Goal: Complete Application Form: Complete application form

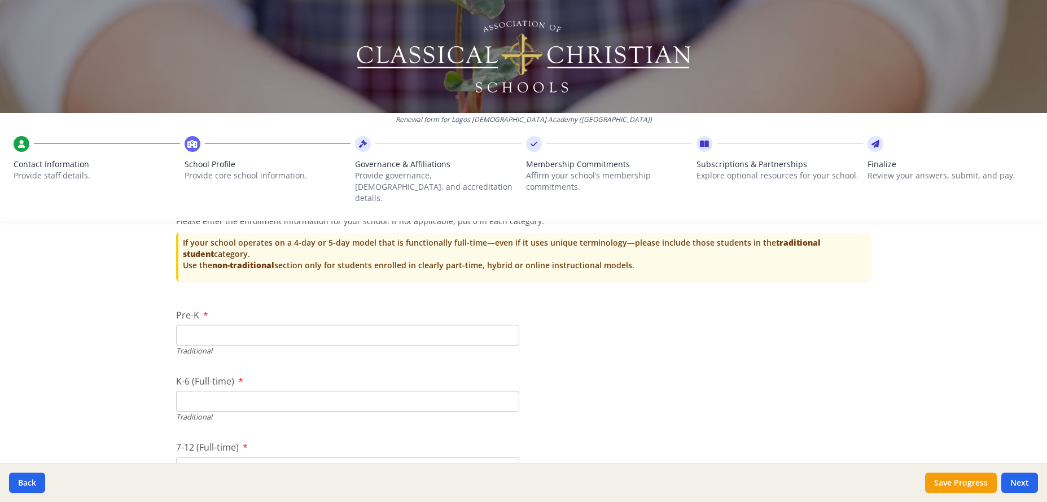
scroll to position [2302, 0]
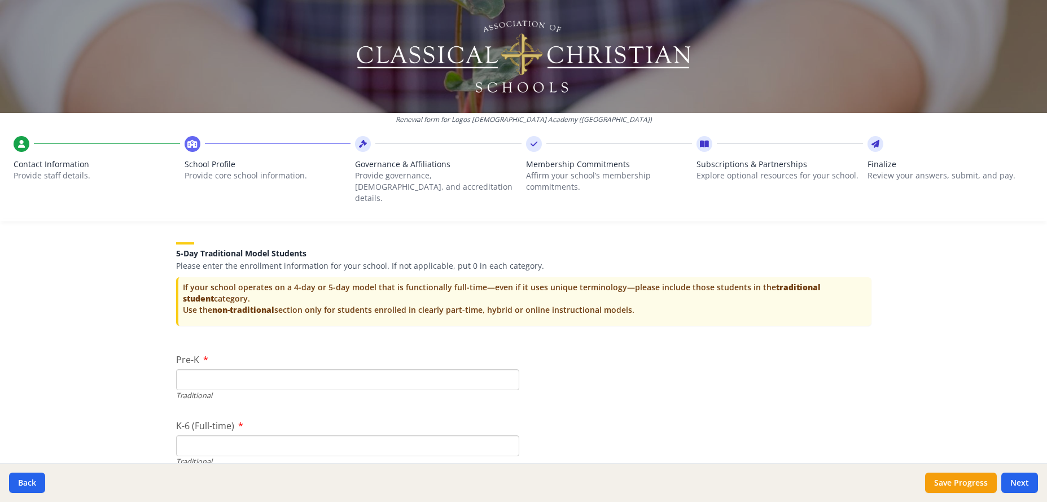
click at [237, 390] on div "Traditional" at bounding box center [347, 395] width 343 height 11
click at [244, 373] on input "Pre-K" at bounding box center [347, 379] width 343 height 21
type input "0"
click at [225, 436] on input "K-6 (Full-time)" at bounding box center [347, 445] width 343 height 21
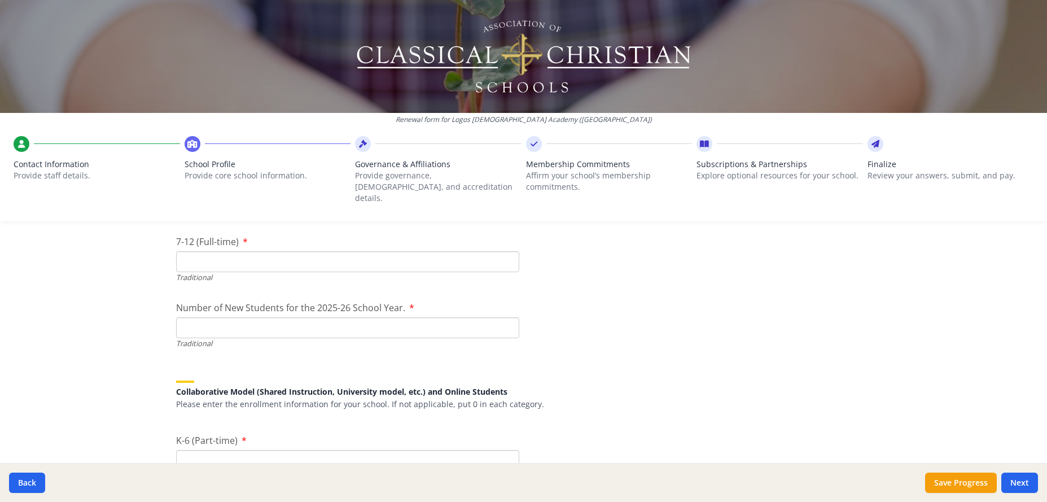
scroll to position [2487, 0]
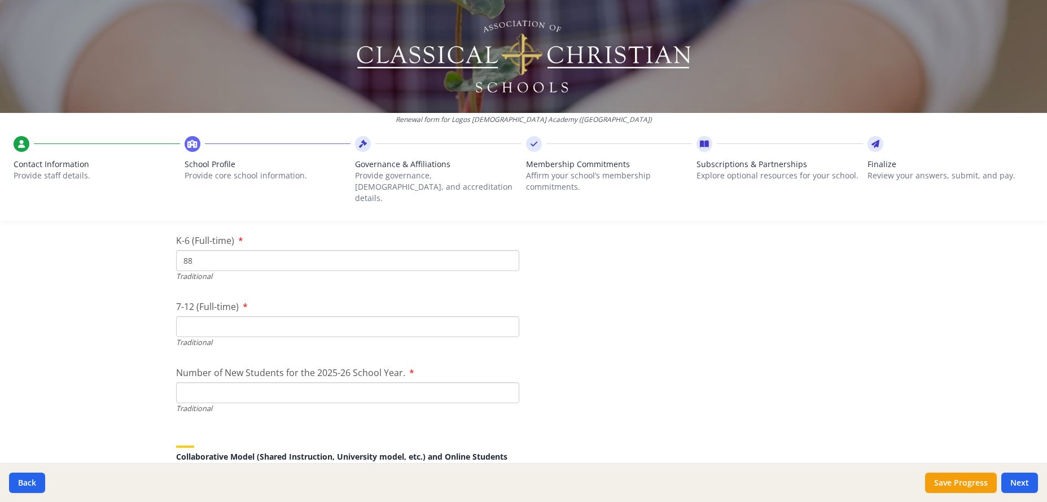
type input "88"
click at [201, 316] on input "7-12 (Full-time)" at bounding box center [347, 326] width 343 height 21
type input "30"
click at [243, 384] on input "Number of New Students for the 2025-26 School Year." at bounding box center [347, 392] width 343 height 21
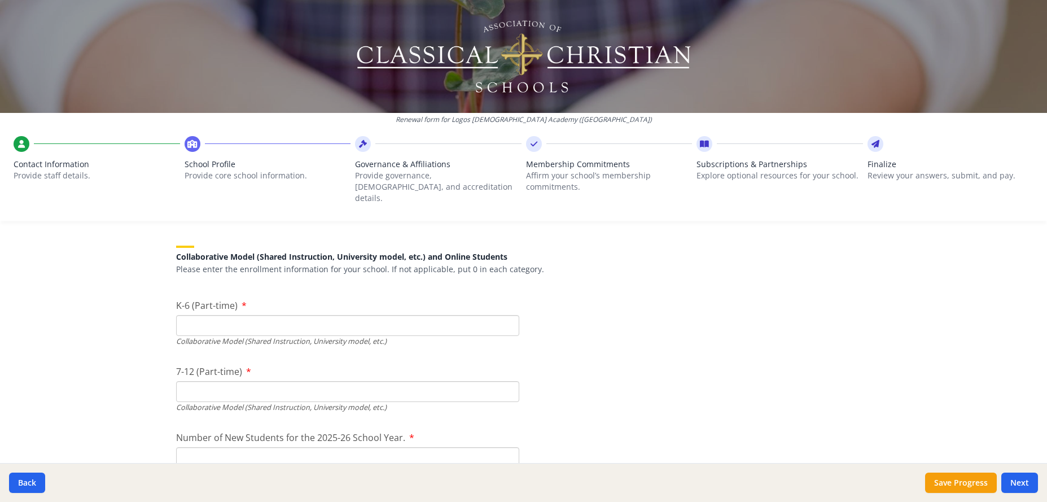
scroll to position [2697, 0]
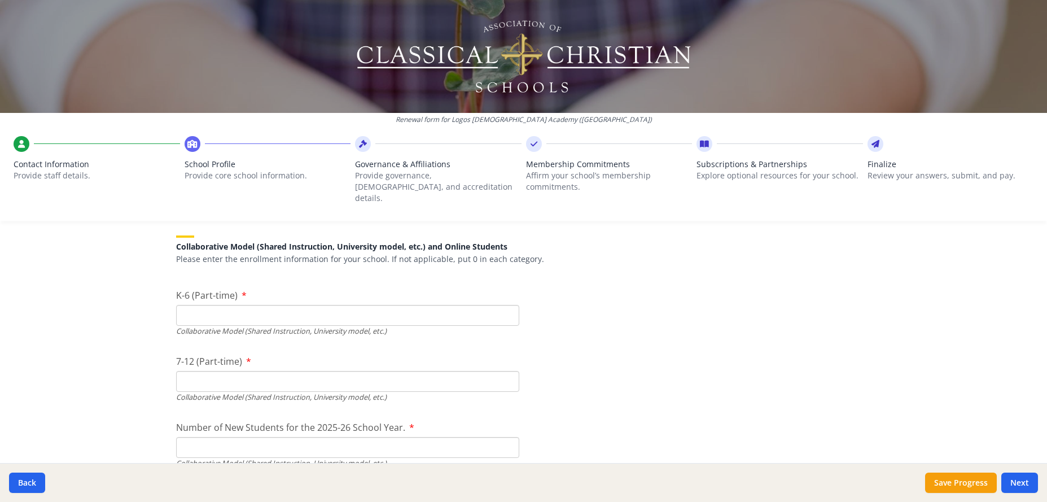
type input "27"
click at [441, 312] on input "K-6 (Part-time)" at bounding box center [347, 315] width 343 height 21
type input "0"
click at [390, 377] on input "7-12 (Part-time)" at bounding box center [347, 381] width 343 height 21
type input "0"
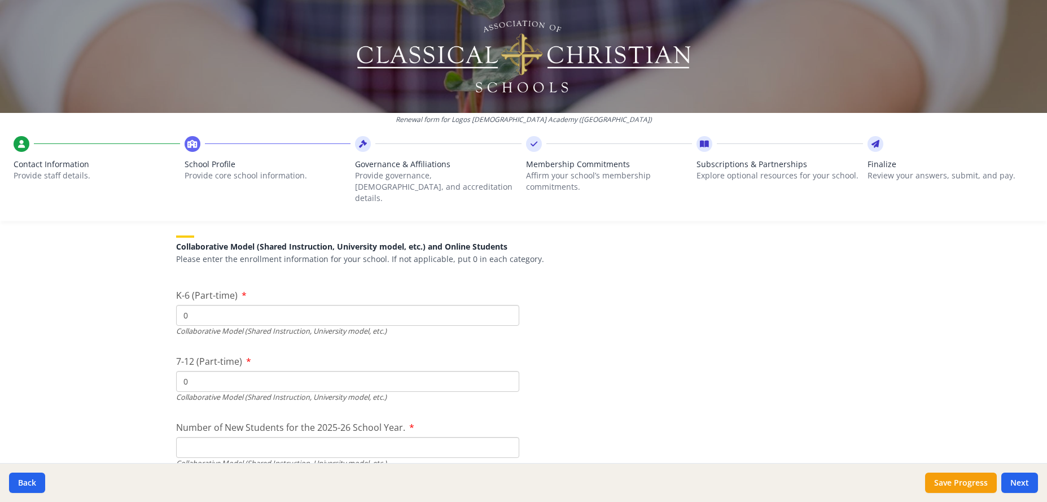
click at [340, 458] on div "Collaborative Model (Shared Instruction, University model, etc.)" at bounding box center [347, 463] width 343 height 11
click at [344, 193] on input "Number of New Students for the 2025-26 School Year." at bounding box center [347, 182] width 343 height 21
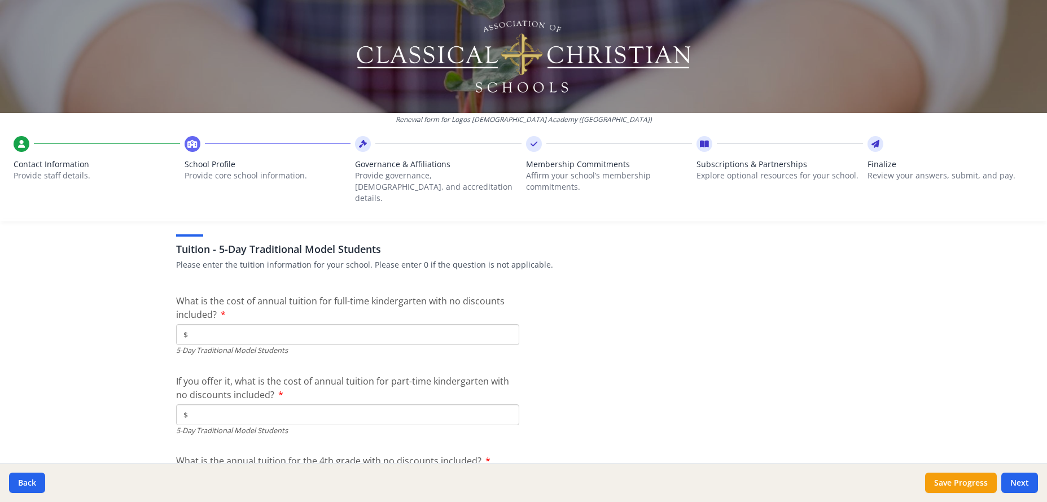
scroll to position [2972, 0]
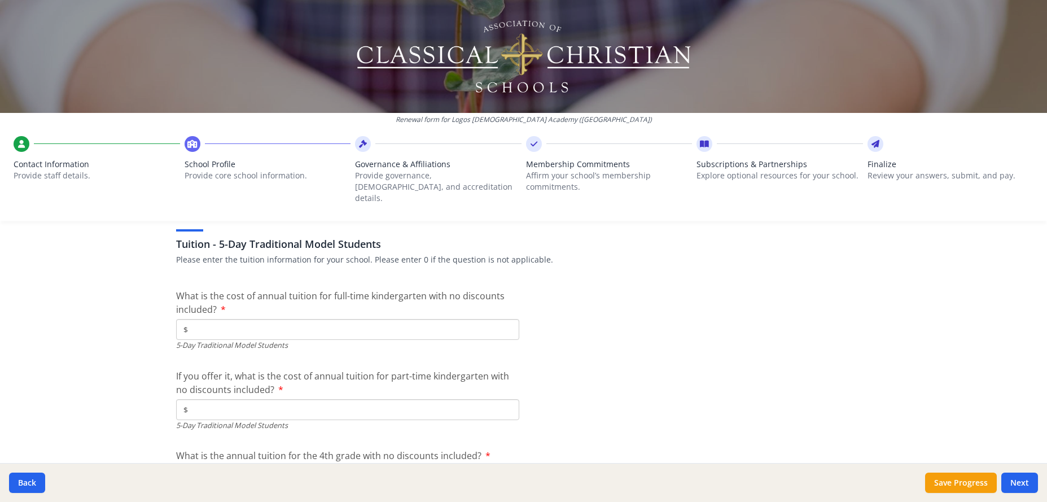
type input "0"
click at [314, 328] on input "$" at bounding box center [347, 329] width 343 height 21
type input "$7 300"
click at [305, 399] on input "$" at bounding box center [347, 409] width 343 height 21
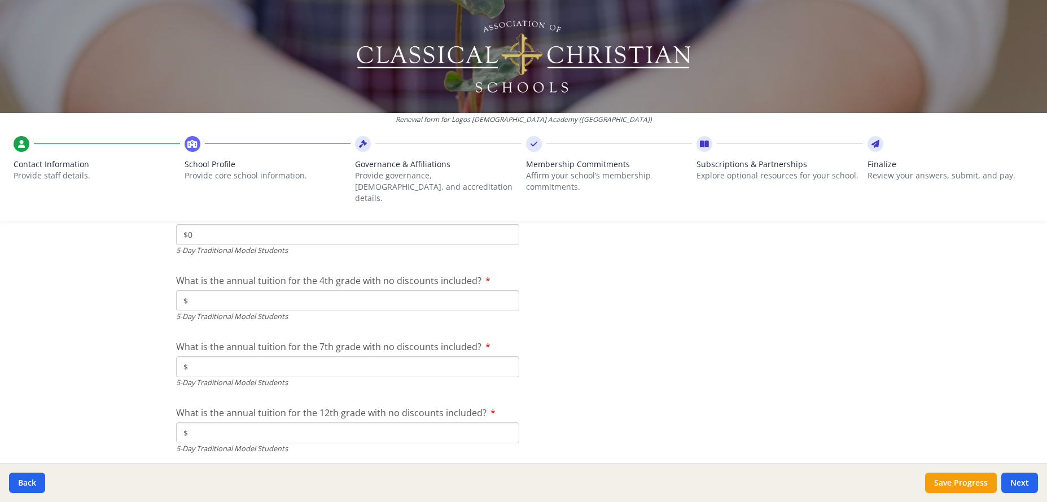
scroll to position [3158, 0]
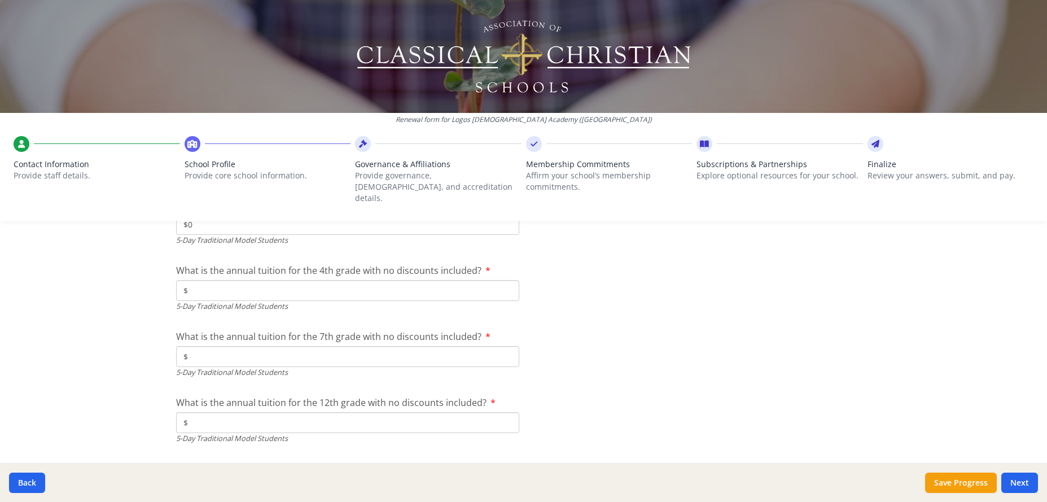
type input "$0"
click at [314, 280] on input "$" at bounding box center [347, 290] width 343 height 21
type input "$7 300"
click at [311, 347] on input "$" at bounding box center [347, 356] width 343 height 21
type input "$7 300"
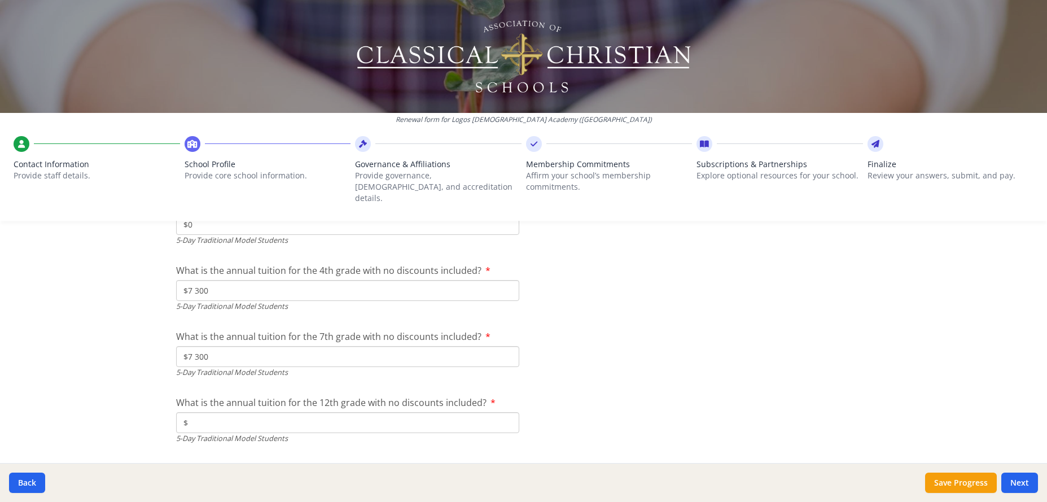
click at [309, 422] on input "$" at bounding box center [347, 422] width 343 height 21
type input "$8 200"
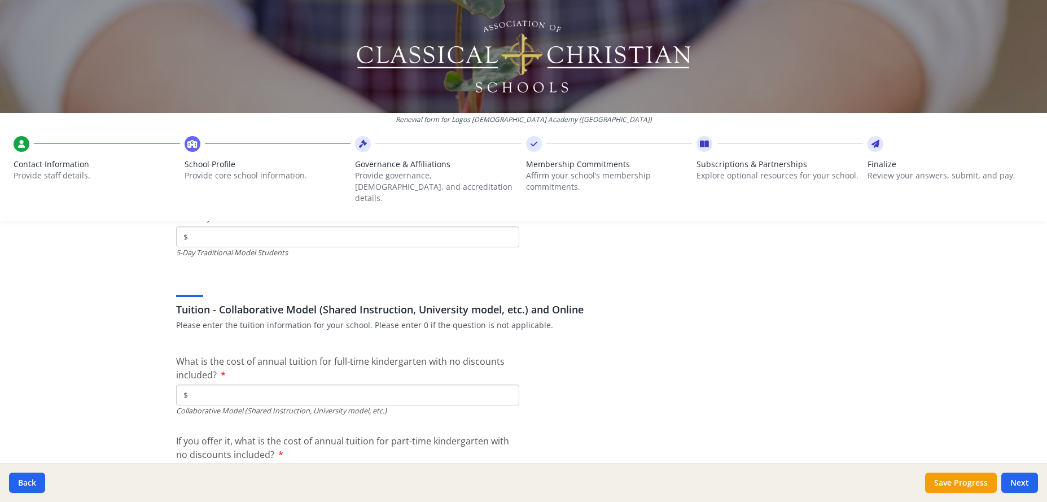
scroll to position [3303, 0]
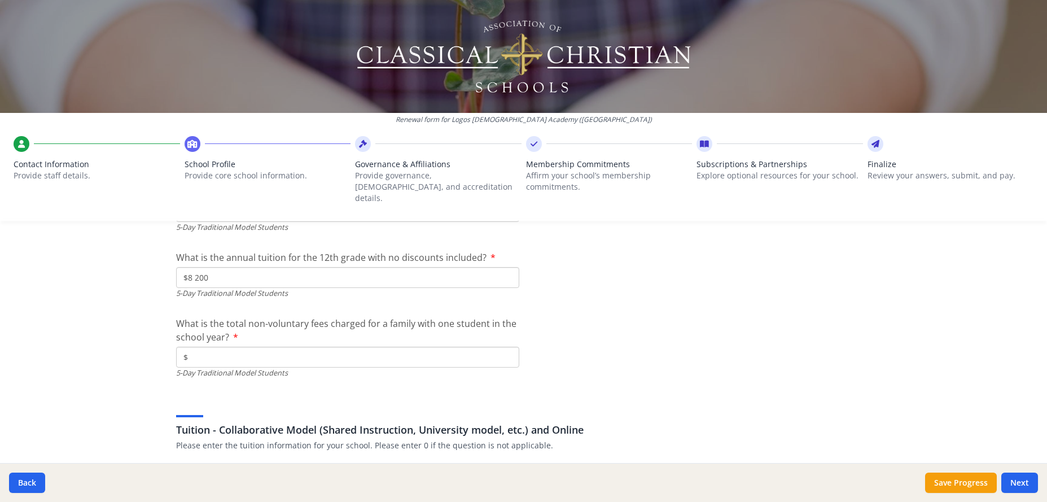
click at [303, 347] on input "$" at bounding box center [347, 357] width 343 height 21
type input "$205"
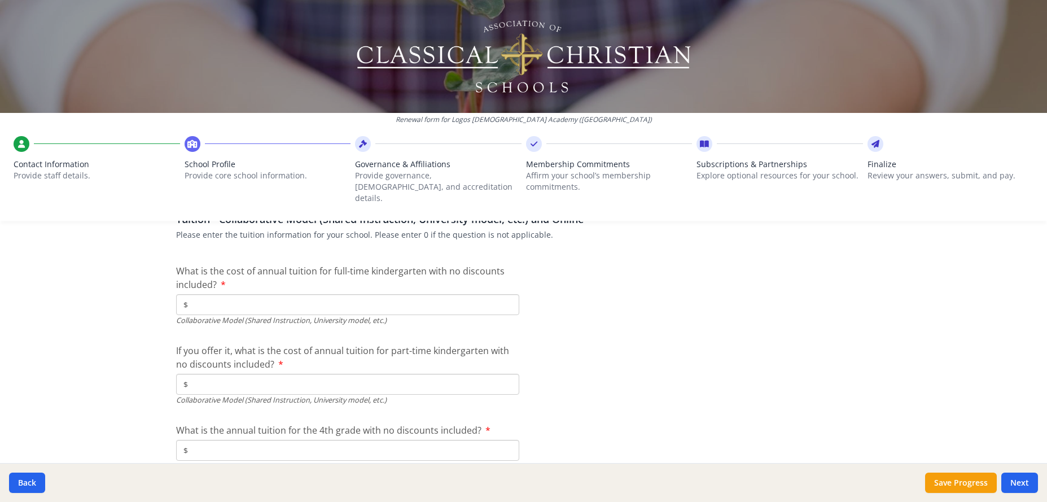
scroll to position [3528, 0]
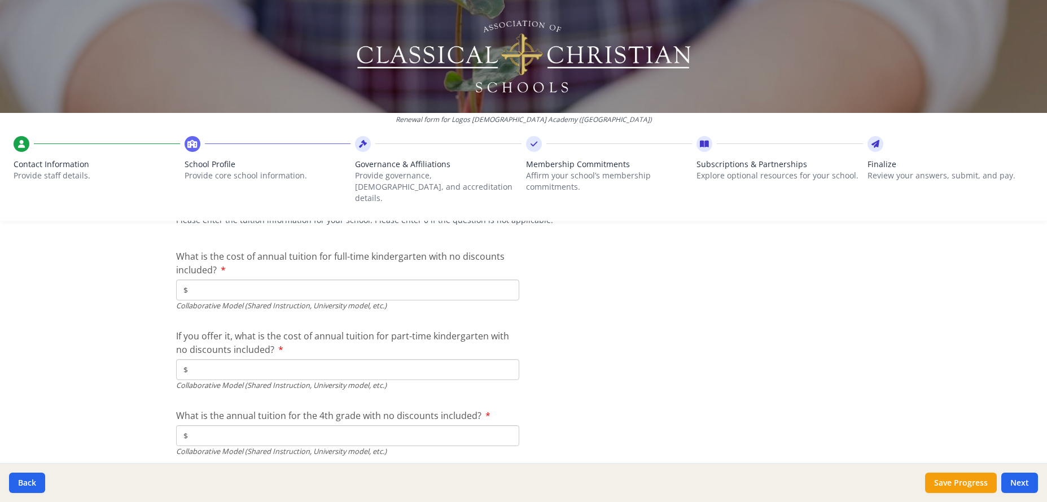
type input "$0"
drag, startPoint x: 356, startPoint y: 365, endPoint x: 349, endPoint y: 373, distance: 10.0
type input "$0"
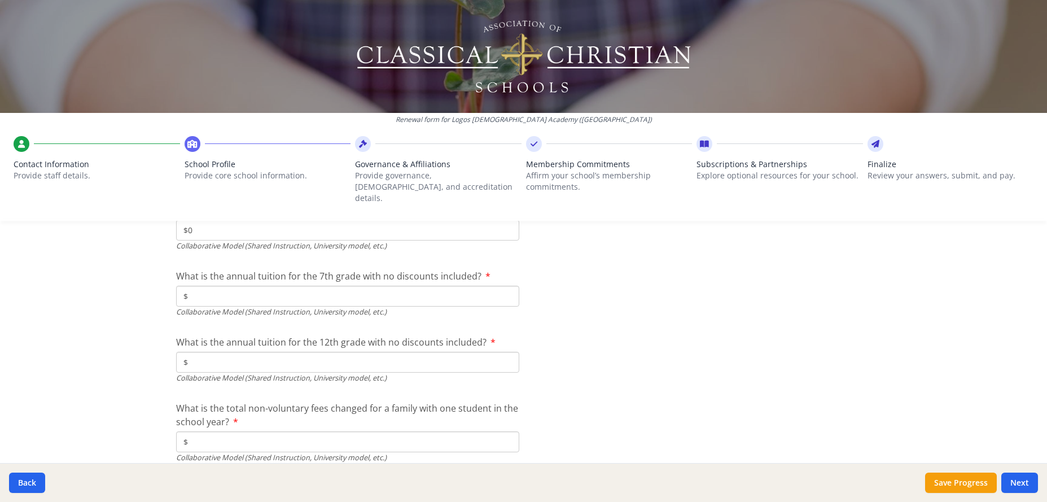
scroll to position [3770, 0]
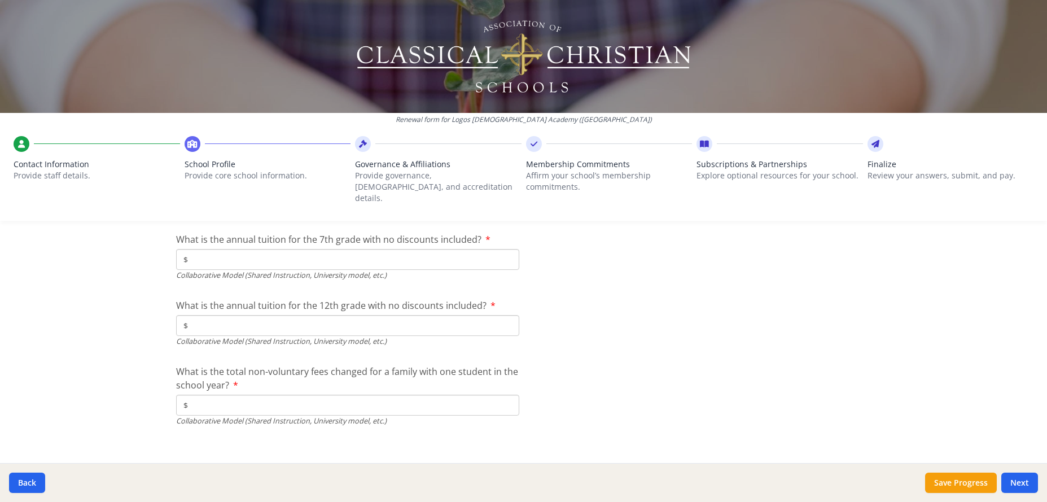
type input "$0"
drag, startPoint x: 238, startPoint y: 320, endPoint x: 237, endPoint y: 325, distance: 5.7
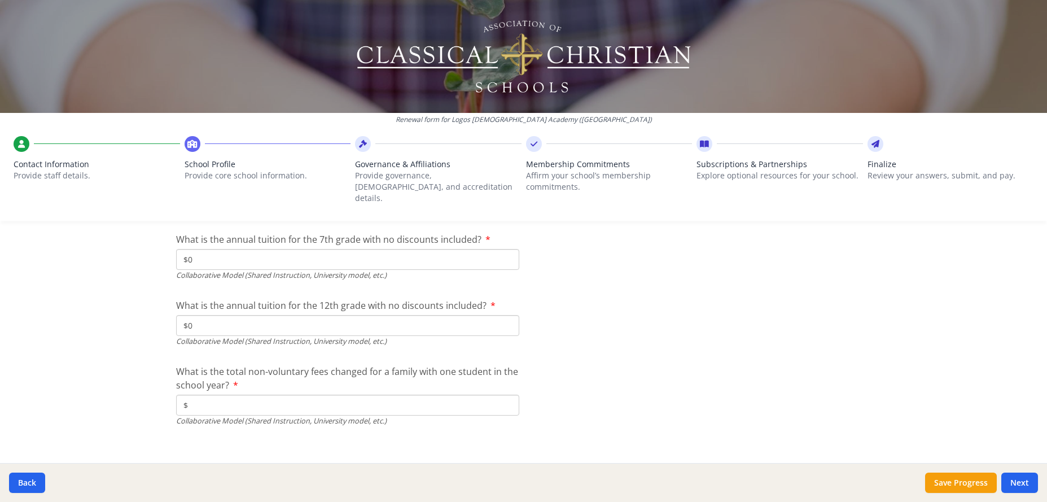
type input "$0"
click at [234, 395] on input "$" at bounding box center [347, 405] width 343 height 21
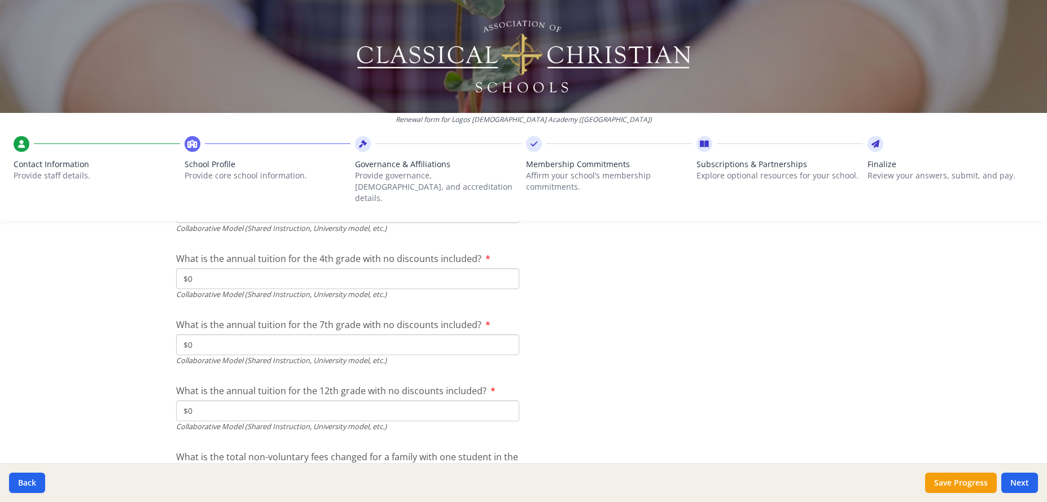
scroll to position [3670, 0]
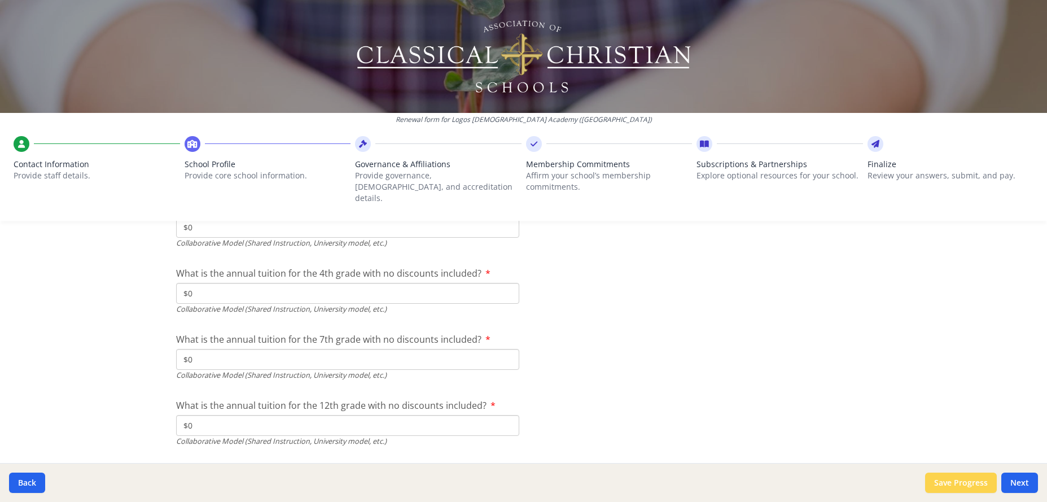
type input "$0"
click at [963, 483] on button "Save Progress" at bounding box center [961, 483] width 72 height 20
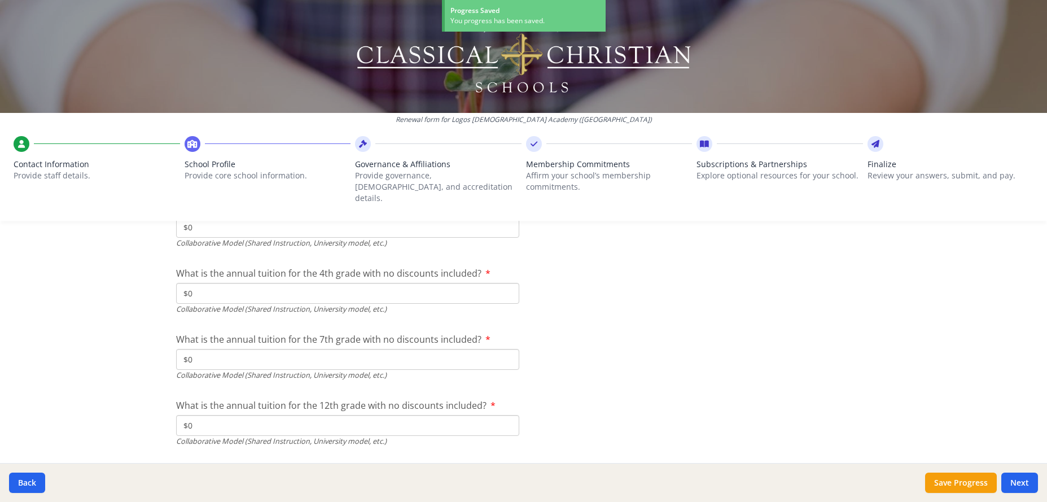
click at [1001, 482] on div "Save Progress Next" at bounding box center [981, 483] width 113 height 20
click at [1021, 483] on button "Next" at bounding box center [1020, 483] width 37 height 20
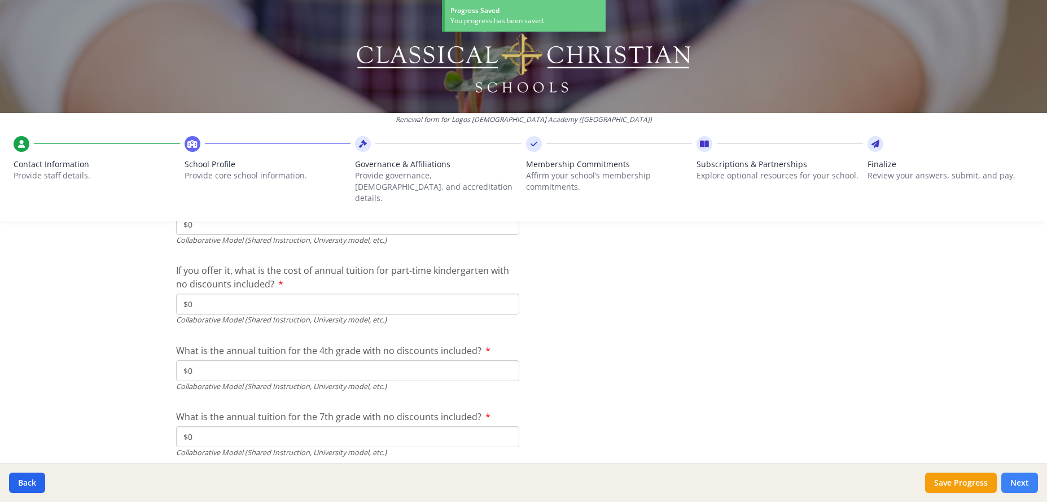
scroll to position [3747, 0]
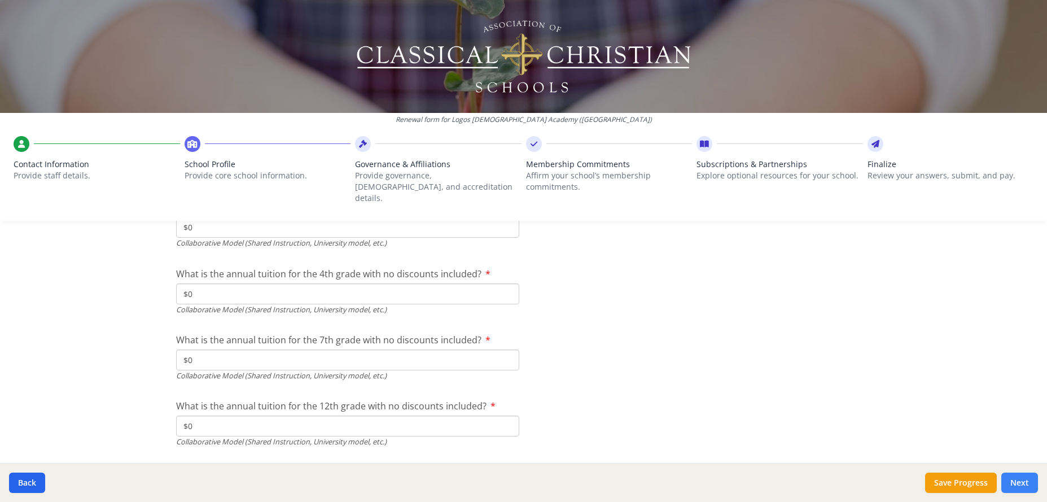
click at [1024, 482] on button "Next" at bounding box center [1020, 483] width 37 height 20
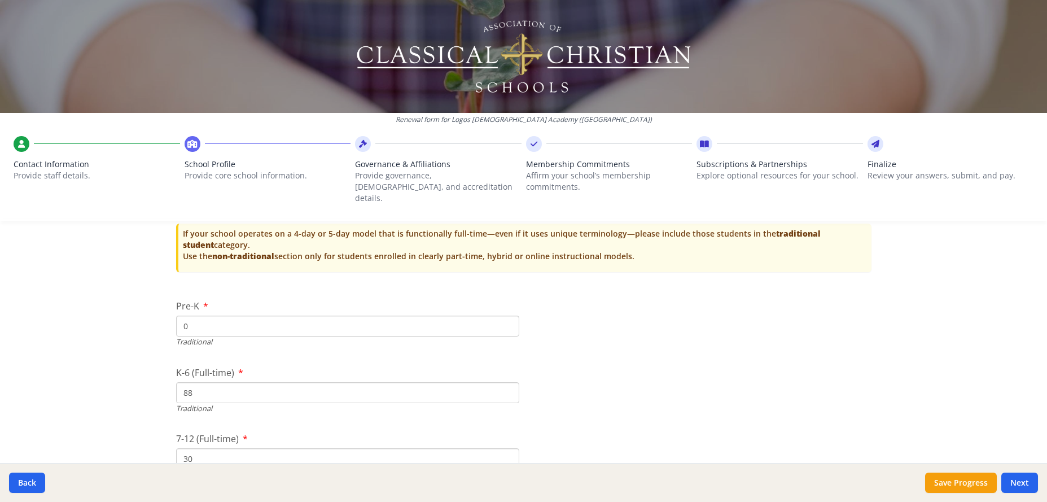
scroll to position [2381, 0]
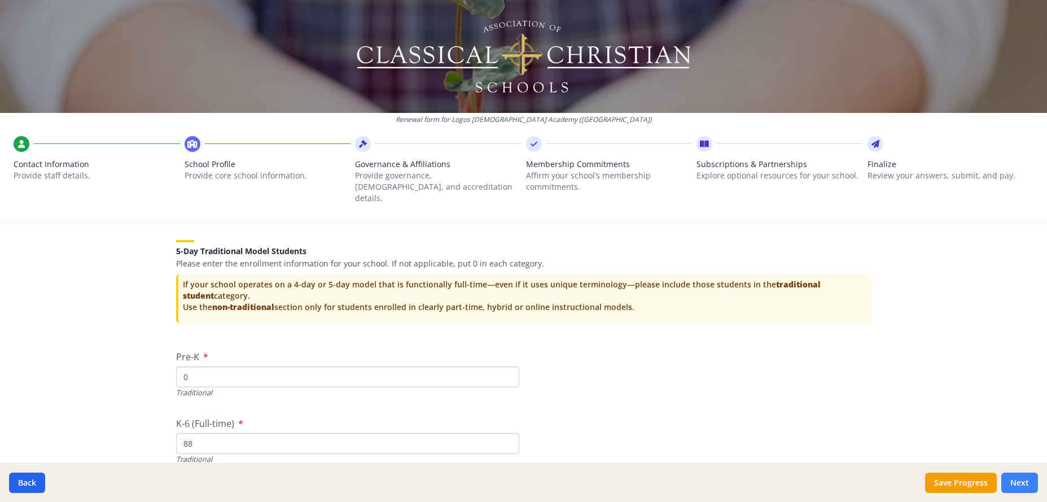
click at [1017, 479] on button "Next" at bounding box center [1020, 483] width 37 height 20
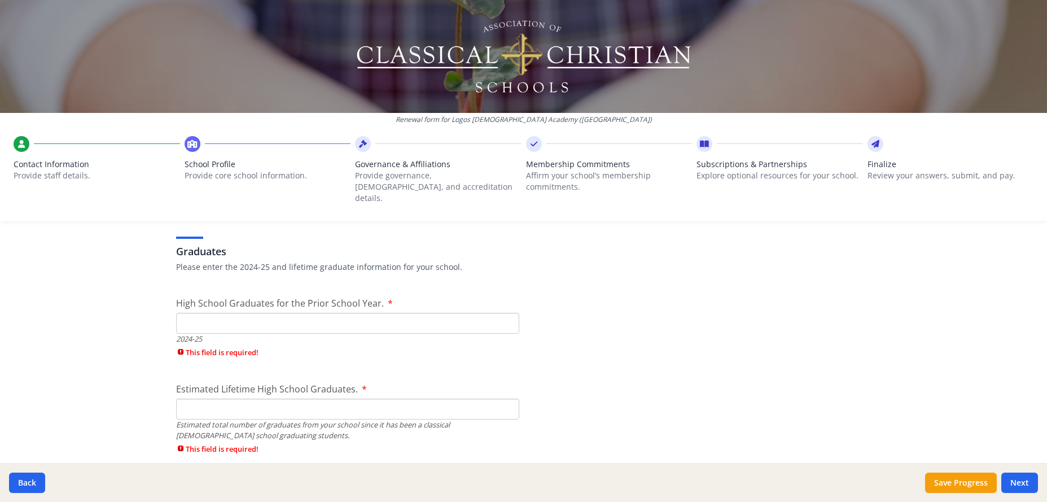
scroll to position [1668, 0]
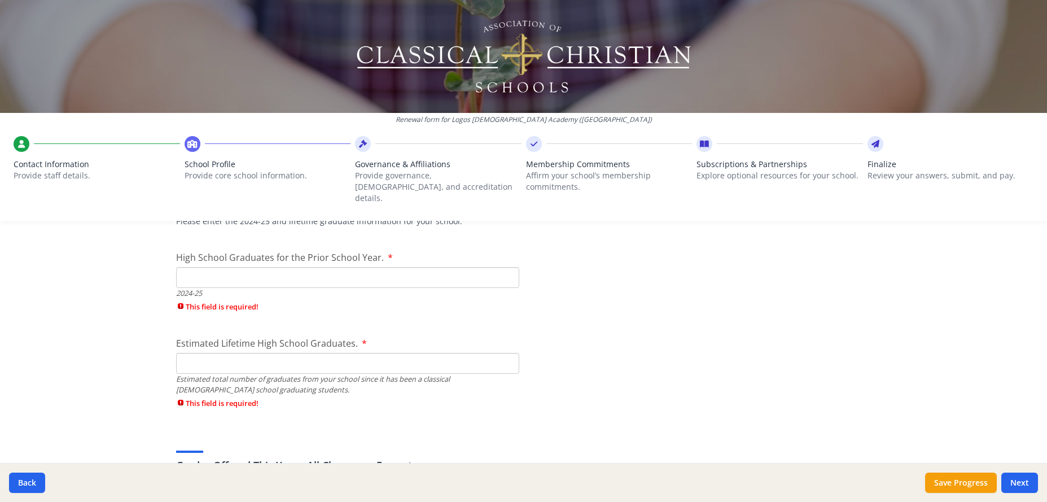
click at [325, 267] on input "High School Graduates for the Prior School Year." at bounding box center [347, 277] width 343 height 21
type input "0"
click at [270, 355] on div "Estimated Lifetime High School Graduates. Estimated total number of graduates f…" at bounding box center [347, 375] width 343 height 78
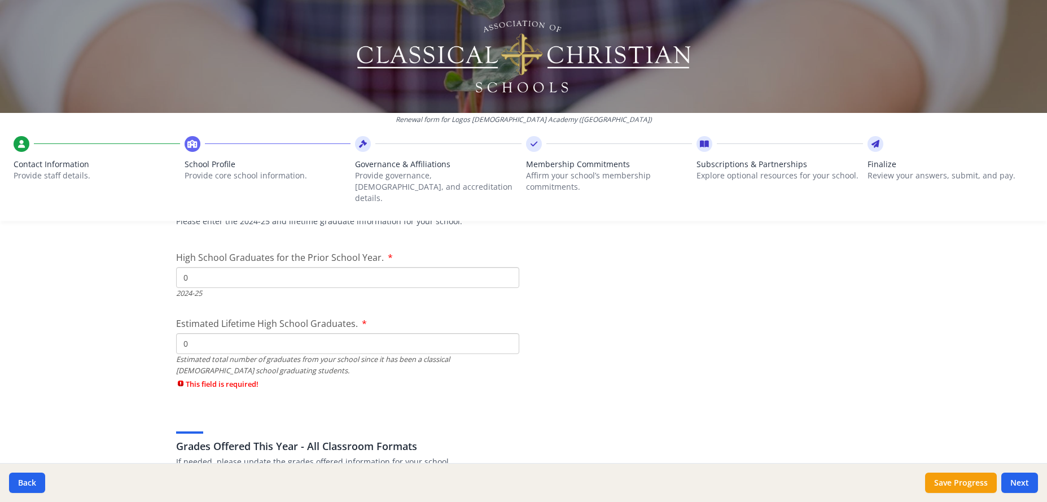
type input "0"
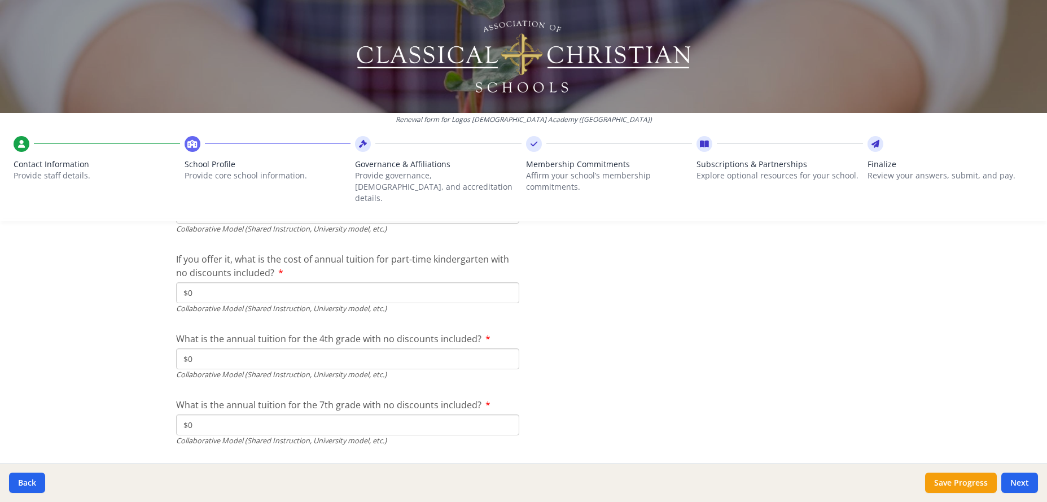
scroll to position [3734, 0]
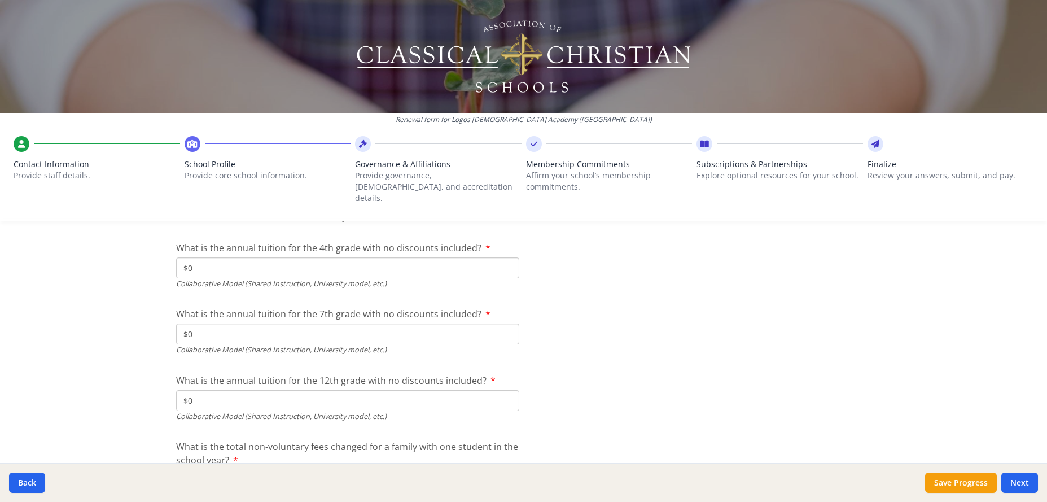
click at [1029, 471] on div "Back Save Progress Next" at bounding box center [523, 482] width 1047 height 39
click at [1028, 475] on button "Next" at bounding box center [1020, 483] width 37 height 20
click at [1022, 481] on button "Next" at bounding box center [1020, 483] width 37 height 20
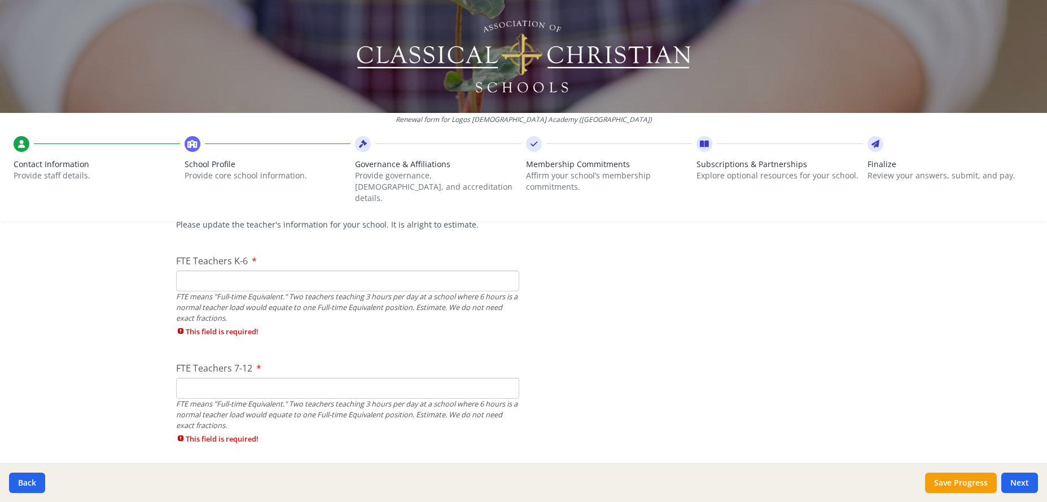
scroll to position [703, 0]
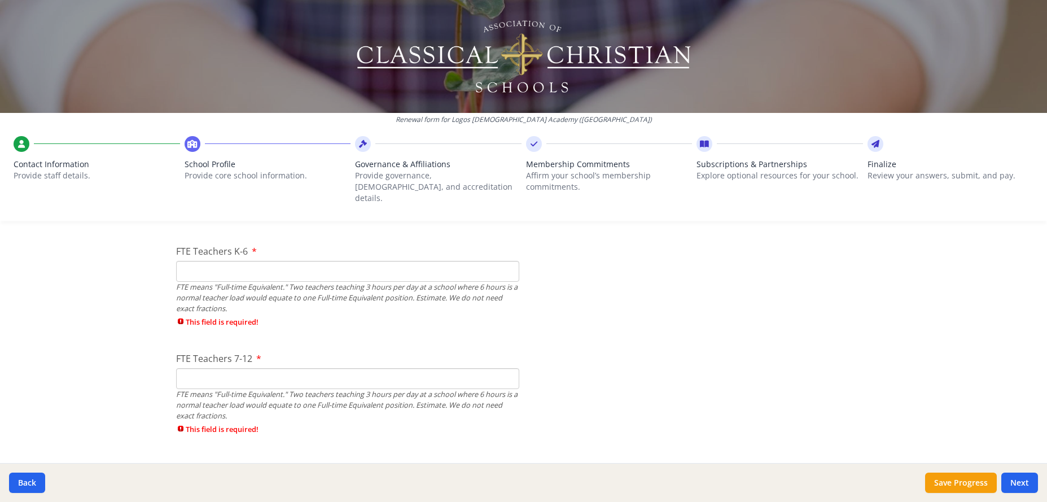
click at [282, 266] on input "FTE Teachers K-6" at bounding box center [347, 271] width 343 height 21
type input "7"
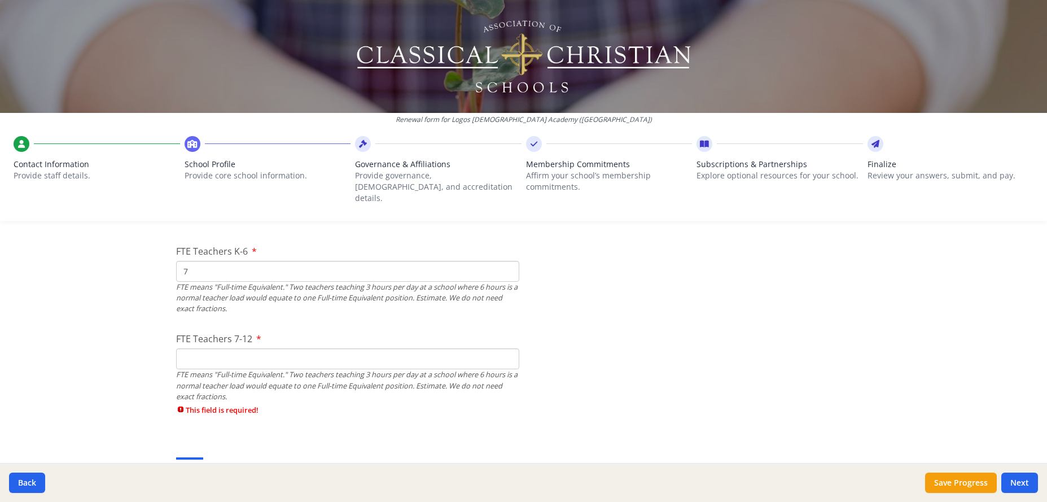
click at [266, 373] on div "FTE Teachers 7-12 FTE means "Full-time Equivalent." Two teachers teaching 3 hou…" at bounding box center [347, 376] width 343 height 89
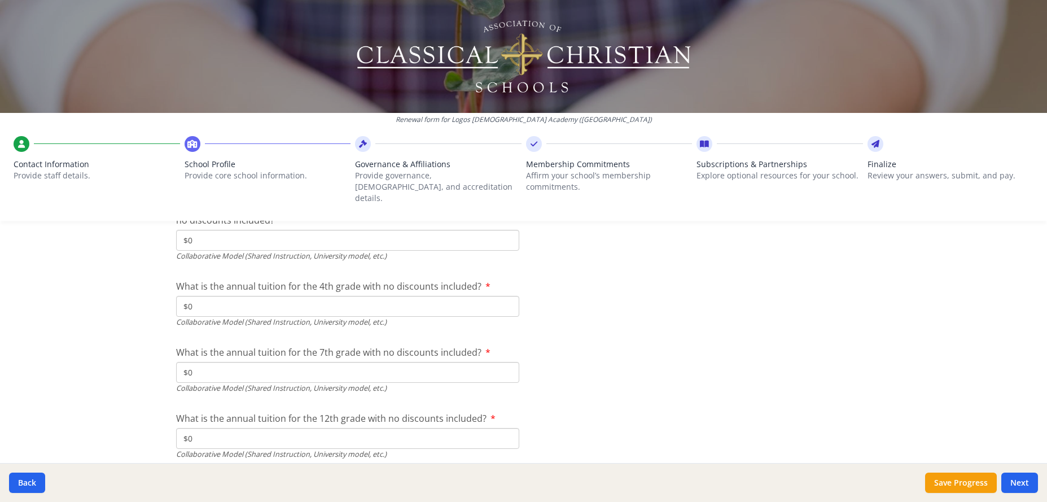
scroll to position [3770, 0]
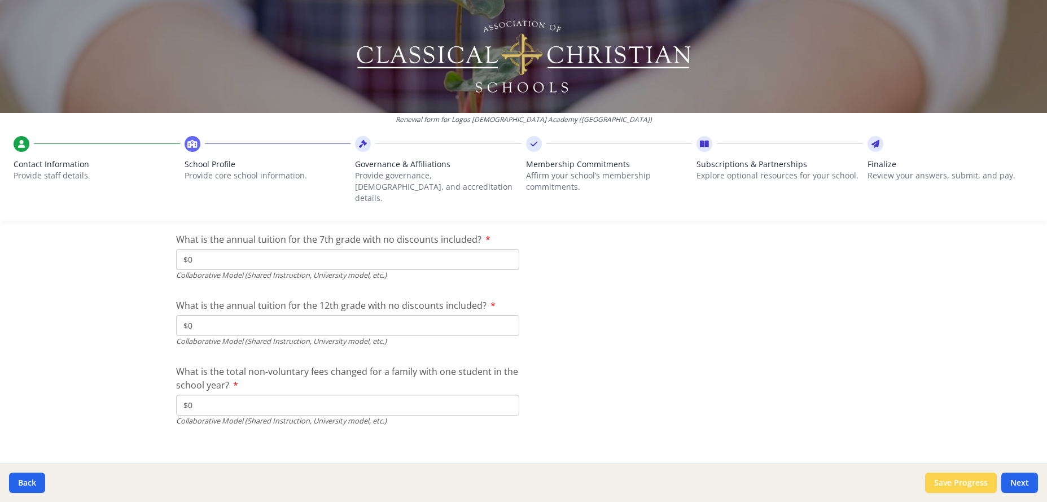
type input "0"
click at [972, 483] on button "Save Progress" at bounding box center [961, 483] width 72 height 20
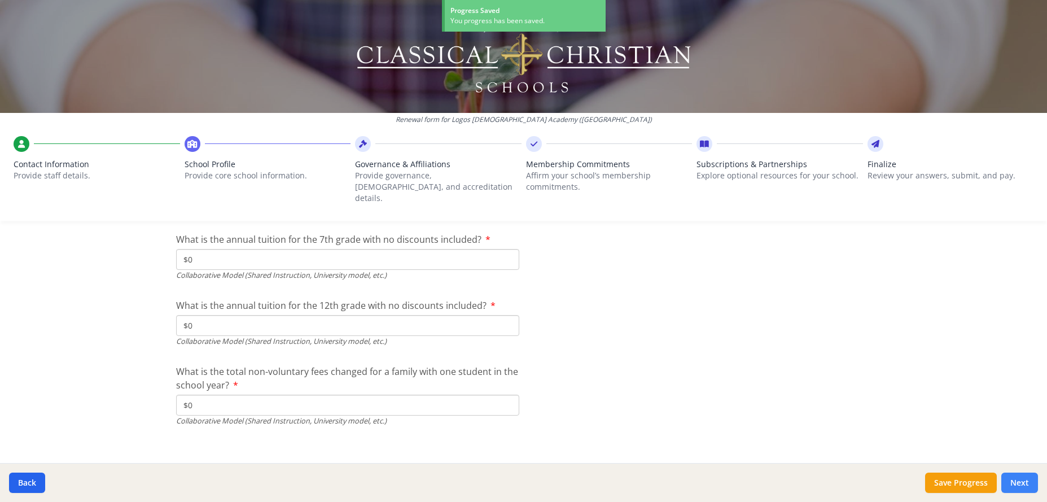
click at [1016, 481] on button "Next" at bounding box center [1020, 483] width 37 height 20
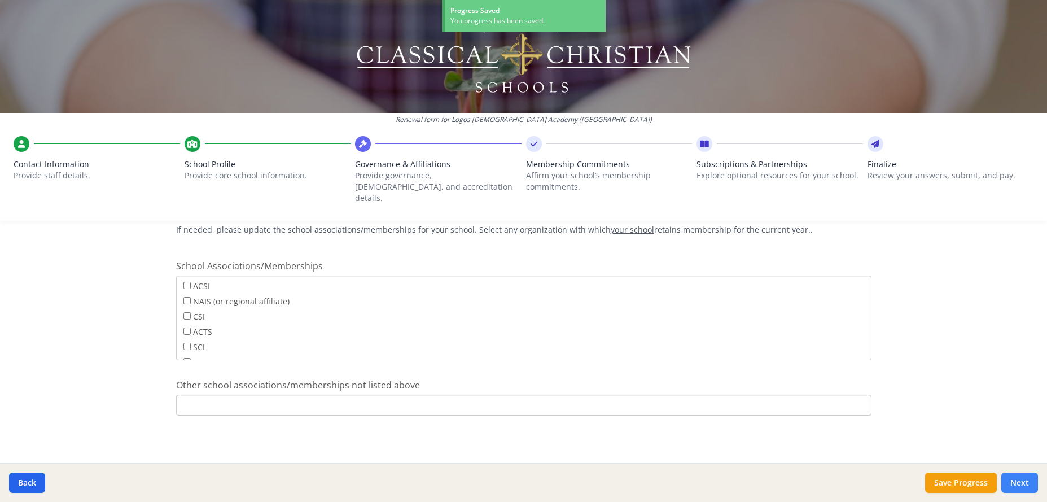
scroll to position [683, 0]
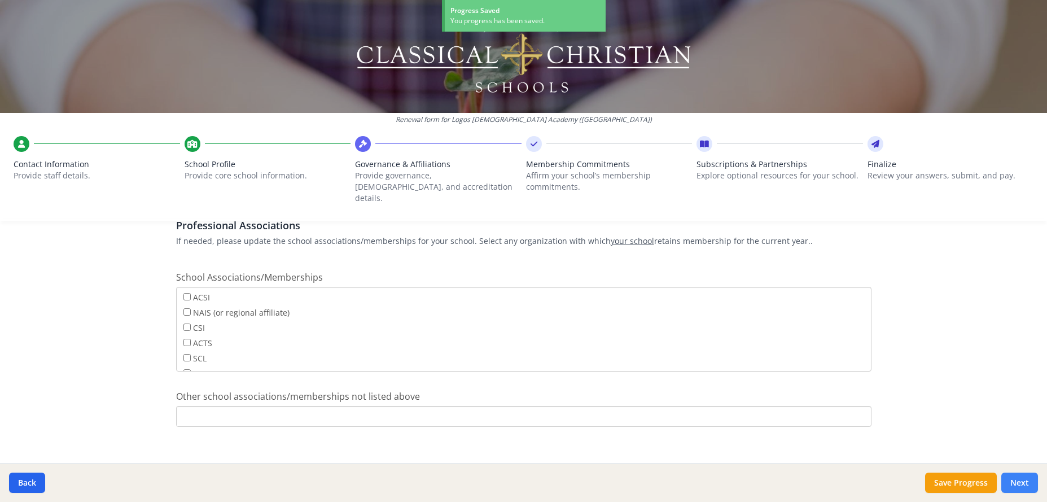
click at [1029, 484] on button "Next" at bounding box center [1020, 483] width 37 height 20
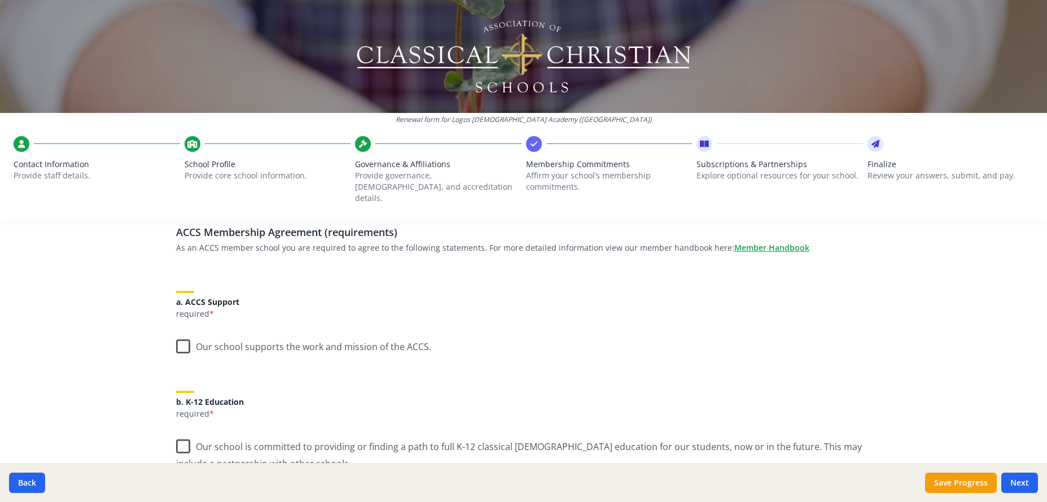
scroll to position [90, 0]
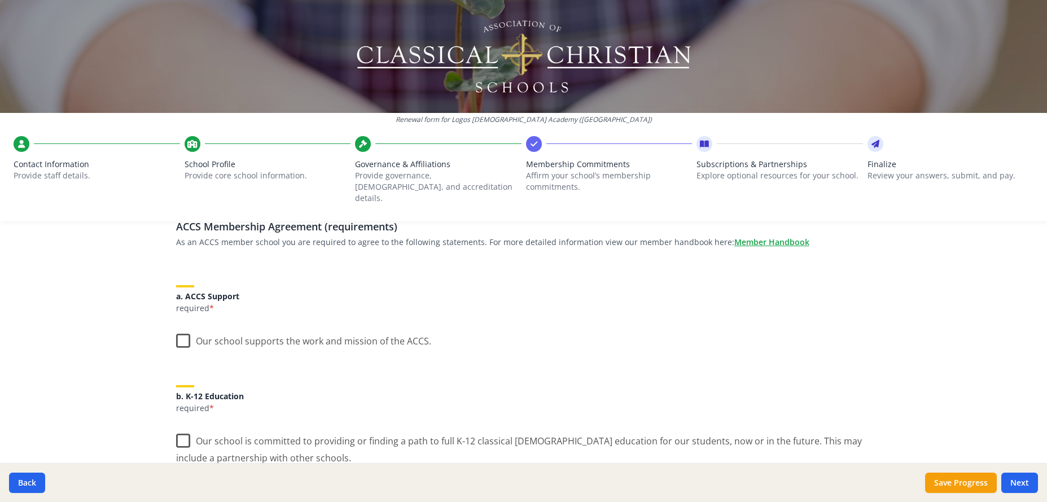
click at [176, 326] on label "Our school supports the work and mission of the ACCS." at bounding box center [303, 338] width 255 height 24
click at [0, 0] on input "Our school supports the work and mission of the ACCS." at bounding box center [0, 0] width 0 height 0
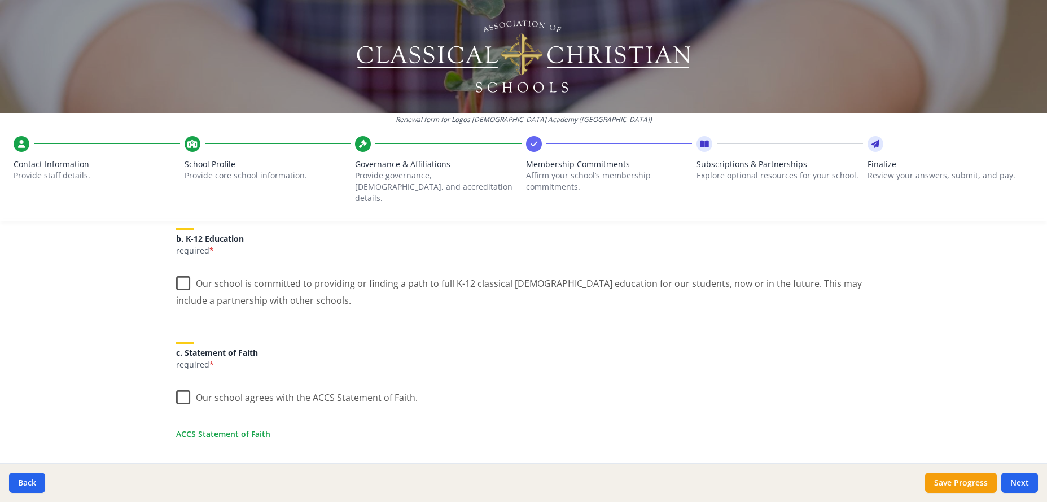
scroll to position [253, 0]
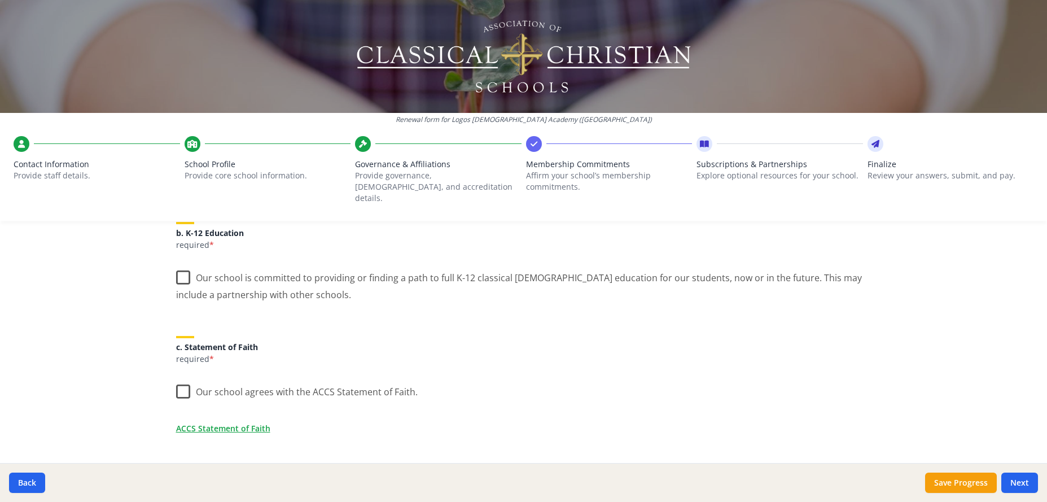
click at [180, 263] on label "Our school is committed to providing or finding a path to full K-12 classical […" at bounding box center [524, 282] width 696 height 38
click at [0, 0] on input "Our school is committed to providing or finding a path to full K-12 classical […" at bounding box center [0, 0] width 0 height 0
drag, startPoint x: 182, startPoint y: 378, endPoint x: 198, endPoint y: 379, distance: 15.9
click at [183, 378] on label "Our school agrees with the ACCS Statement of Faith." at bounding box center [297, 389] width 242 height 24
click at [0, 0] on input "Our school agrees with the ACCS Statement of Faith." at bounding box center [0, 0] width 0 height 0
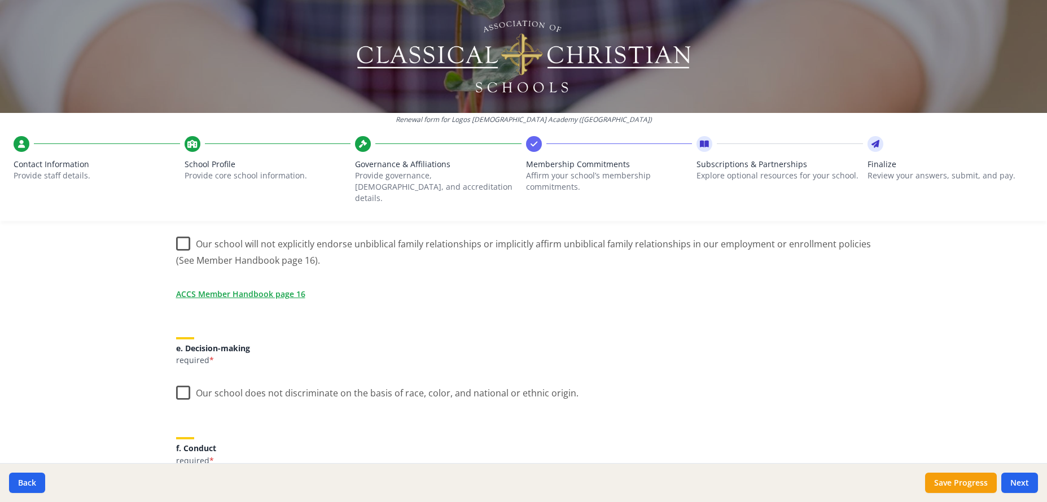
scroll to position [539, 0]
click at [176, 228] on label "Our school will not explicitly endorse unbiblical family relationships or impli…" at bounding box center [524, 247] width 696 height 38
click at [0, 0] on input "Our school will not explicitly endorse unbiblical family relationships or impli…" at bounding box center [0, 0] width 0 height 0
click at [185, 382] on label "Our school does not discriminate on the basis of race, color, and national or e…" at bounding box center [377, 389] width 403 height 24
click at [0, 0] on input "Our school does not discriminate on the basis of race, color, and national or e…" at bounding box center [0, 0] width 0 height 0
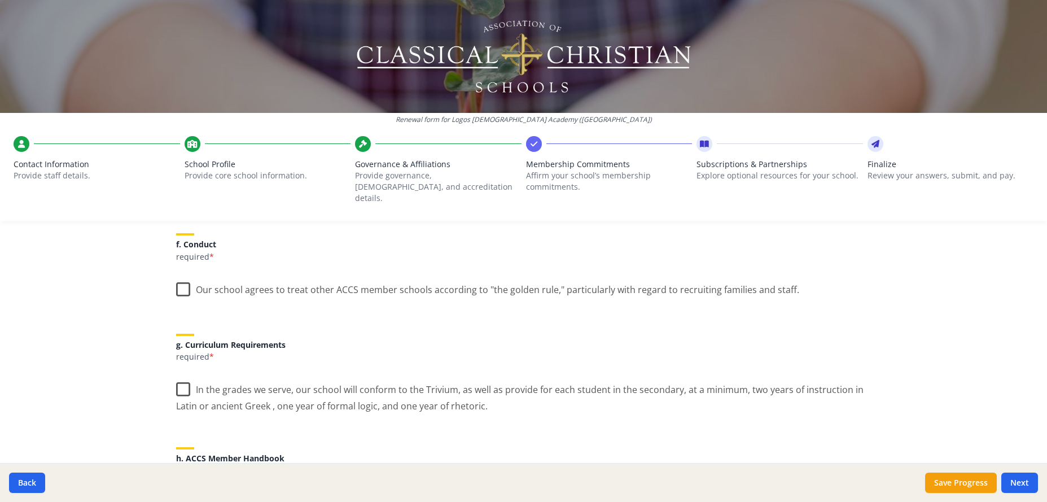
scroll to position [751, 0]
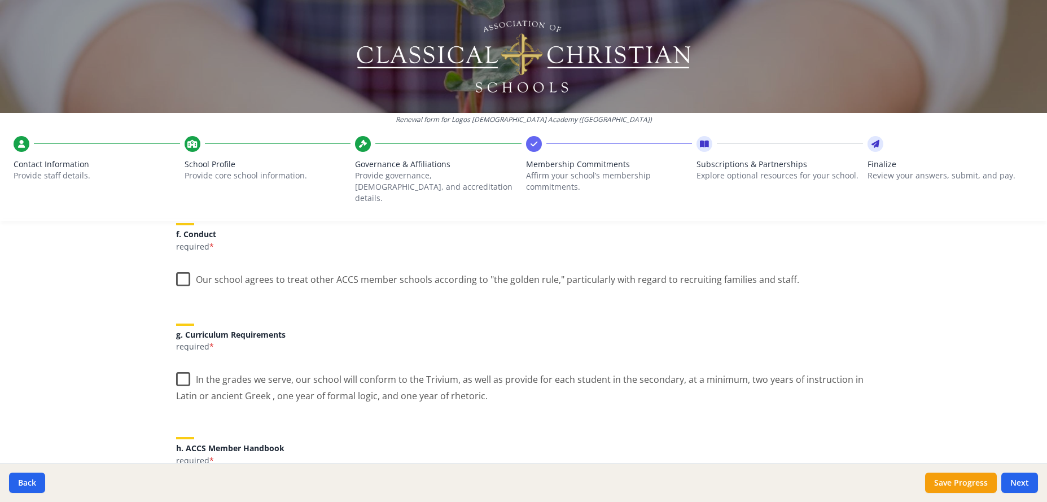
drag, startPoint x: 174, startPoint y: 271, endPoint x: 182, endPoint y: 289, distance: 20.0
click at [176, 272] on label "Our school agrees to treat other ACCS member schools according to "the golden r…" at bounding box center [487, 277] width 623 height 24
click at [0, 0] on input "Our school agrees to treat other ACCS member schools according to "the golden r…" at bounding box center [0, 0] width 0 height 0
drag, startPoint x: 168, startPoint y: 362, endPoint x: 188, endPoint y: 366, distance: 20.6
click at [169, 362] on div "ACCS Membership Agreement (requirements) As an ACCS member school you are requi…" at bounding box center [524, 119] width 723 height 1228
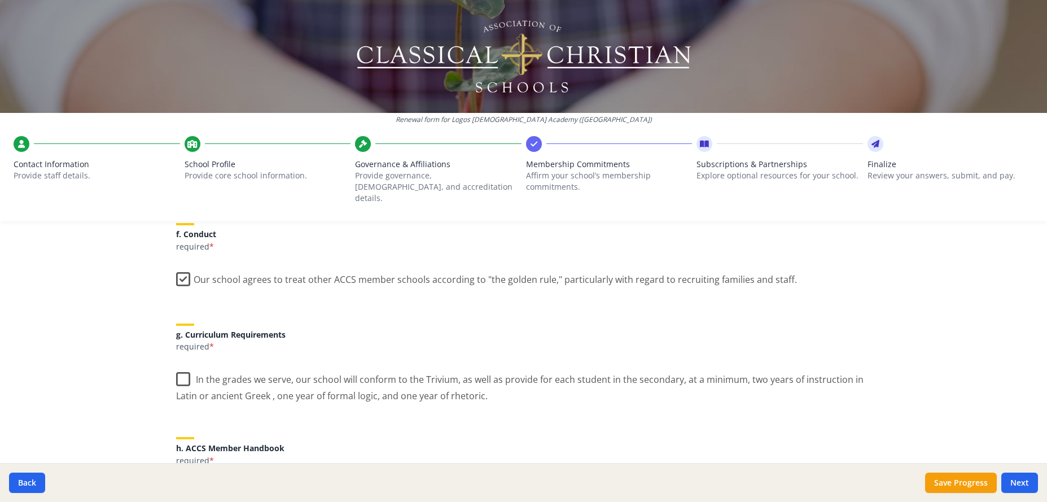
click at [187, 365] on label "In the grades we serve, our school will conform to the Trivium, as well as prov…" at bounding box center [524, 384] width 696 height 38
click at [0, 0] on input "In the grades we serve, our school will conform to the Trivium, as well as prov…" at bounding box center [0, 0] width 0 height 0
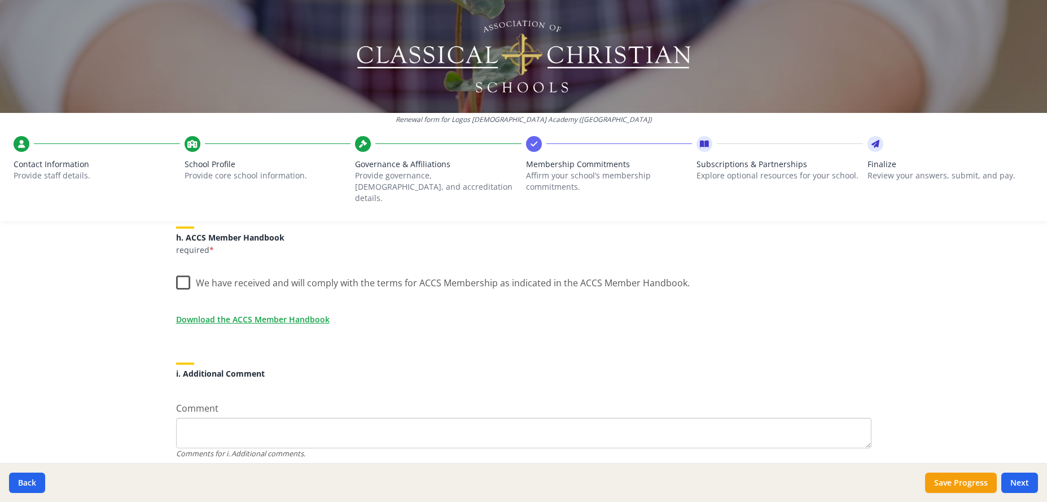
scroll to position [964, 0]
click at [176, 269] on label "We have received and will comply with the terms for ACCS Membership as indicate…" at bounding box center [433, 278] width 514 height 24
click at [0, 0] on input "We have received and will comply with the terms for ACCS Membership as indicate…" at bounding box center [0, 0] width 0 height 0
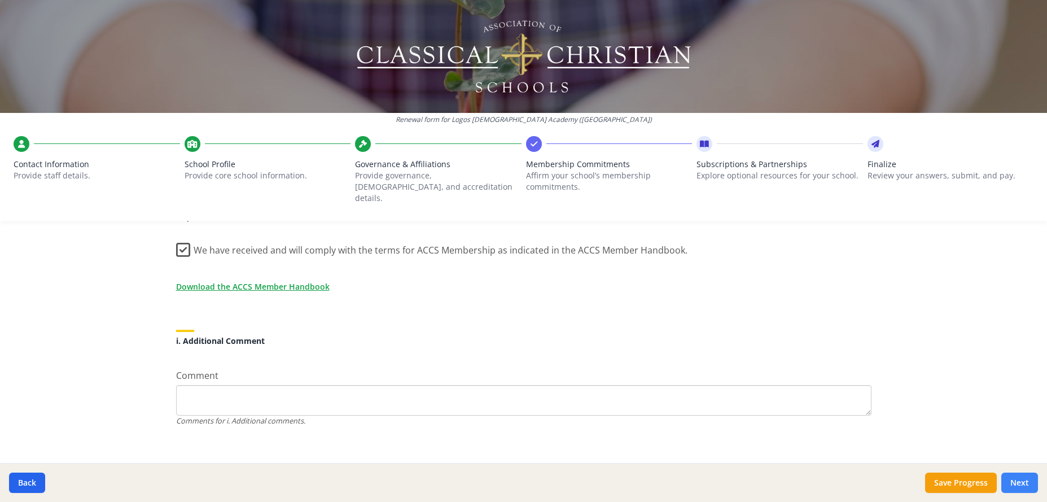
click at [1025, 485] on button "Next" at bounding box center [1020, 483] width 37 height 20
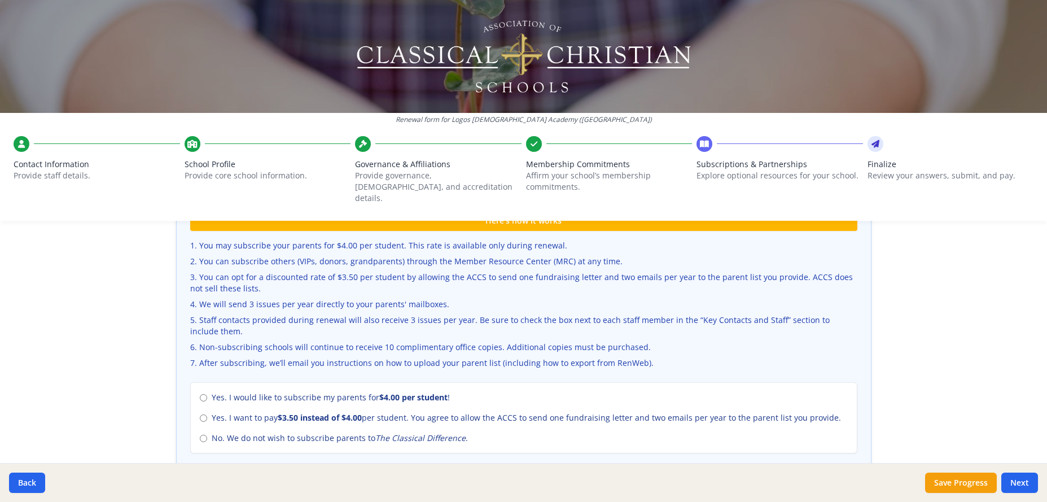
scroll to position [377, 0]
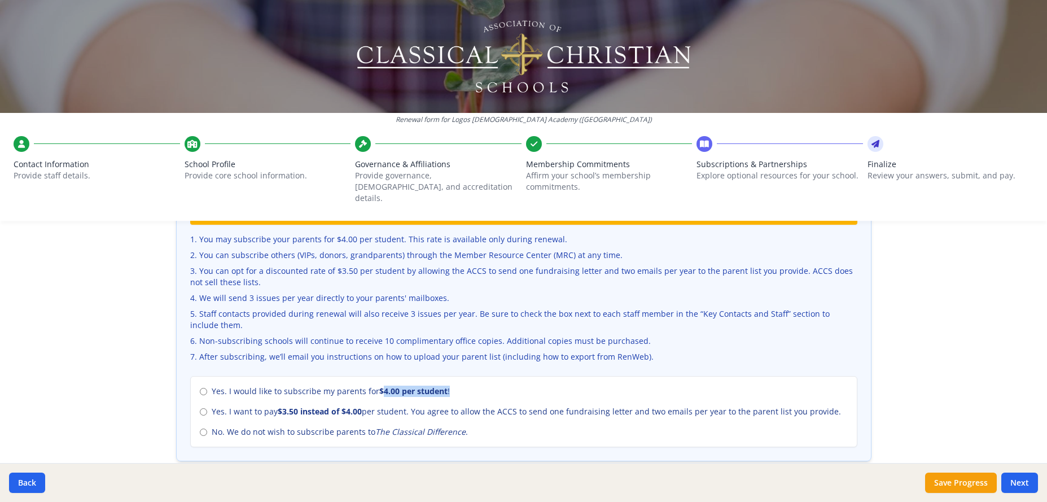
drag, startPoint x: 377, startPoint y: 372, endPoint x: 453, endPoint y: 377, distance: 75.8
click at [453, 377] on div "Yes. I would like to subscribe my parents for $4.00 per student ! Yes. I want t…" at bounding box center [523, 411] width 667 height 71
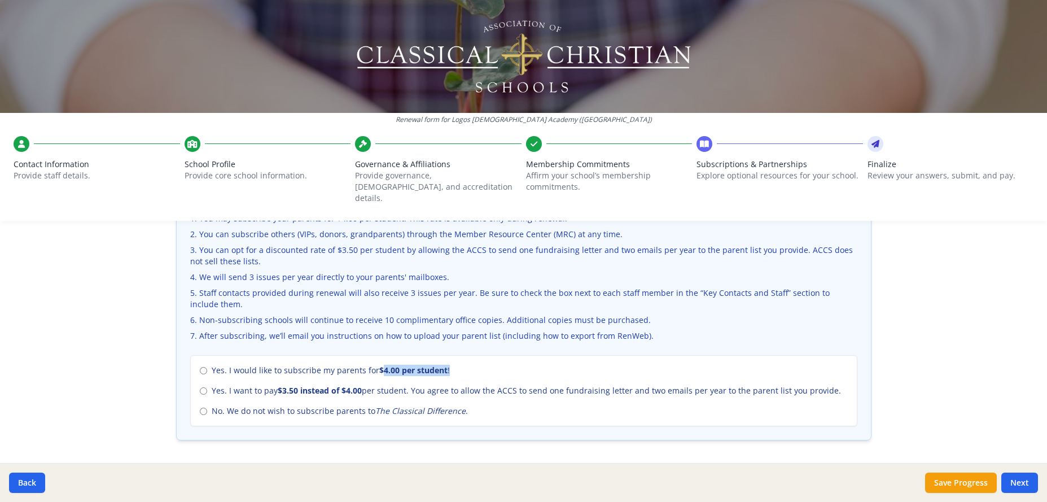
scroll to position [397, 0]
click at [816, 393] on div "Yes. I would like to subscribe my parents for $4.00 per student ! Yes. I want t…" at bounding box center [523, 391] width 667 height 71
click at [195, 407] on div "Yes. I would like to subscribe my parents for $4.00 per student ! Yes. I want t…" at bounding box center [523, 391] width 667 height 71
click at [203, 406] on label "No. We do not wish to subscribe parents to The Classical Difference ." at bounding box center [524, 411] width 648 height 11
click at [203, 409] on input "No. We do not wish to subscribe parents to The Classical Difference ." at bounding box center [203, 412] width 7 height 7
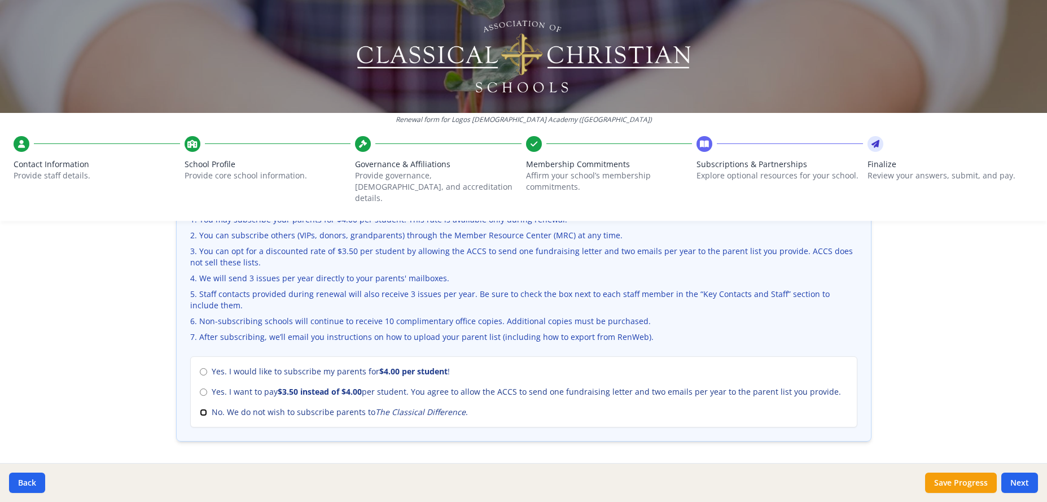
radio input "true"
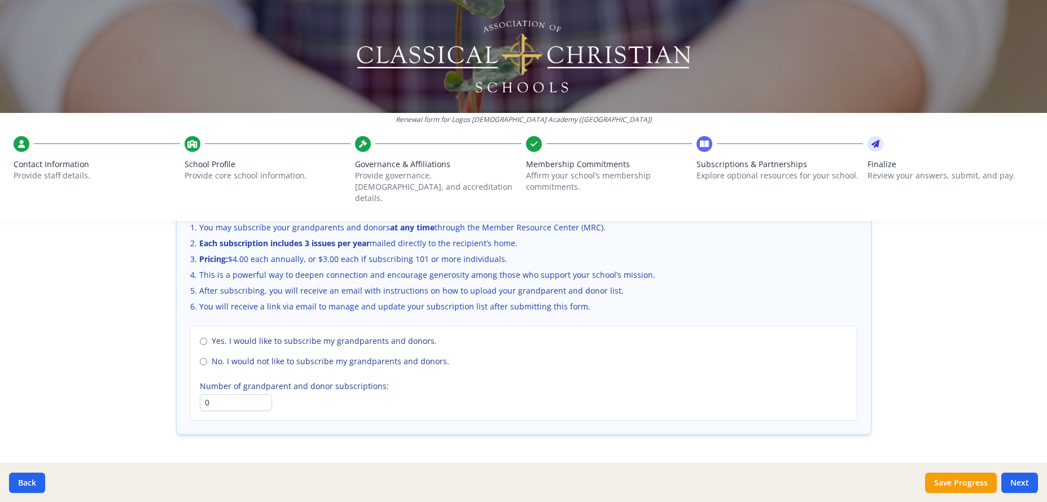
scroll to position [775, 0]
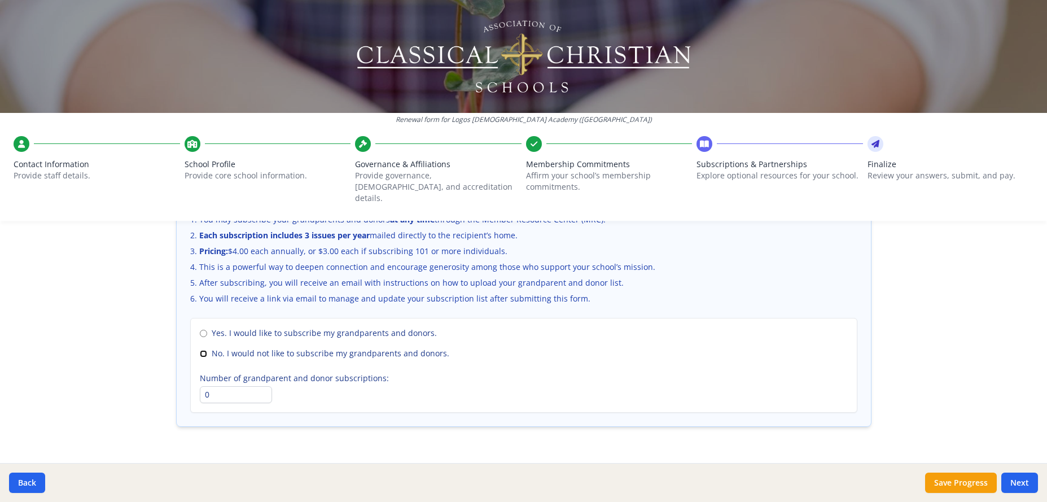
click at [200, 350] on input "No. I would not like to subscribe my grandparents and donors." at bounding box center [203, 353] width 7 height 7
radio input "true"
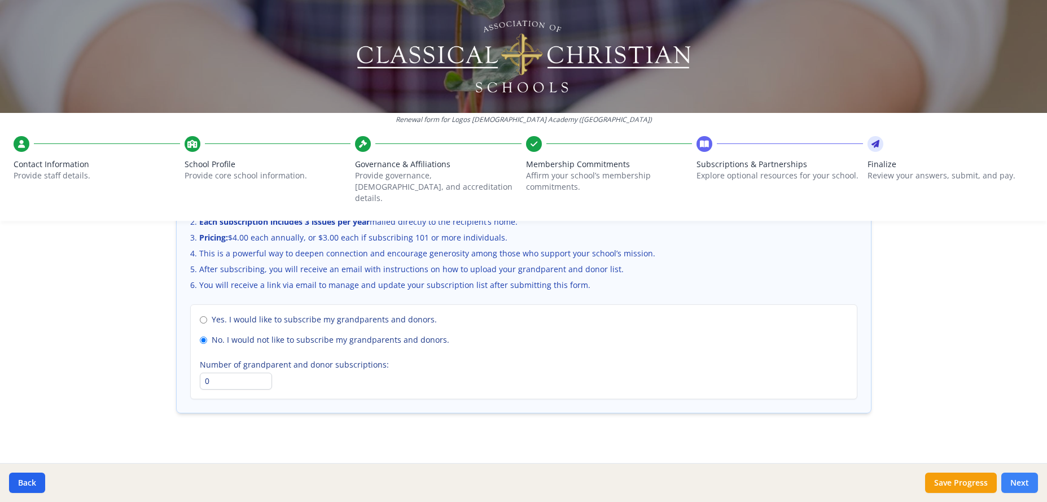
click at [1024, 481] on button "Next" at bounding box center [1020, 483] width 37 height 20
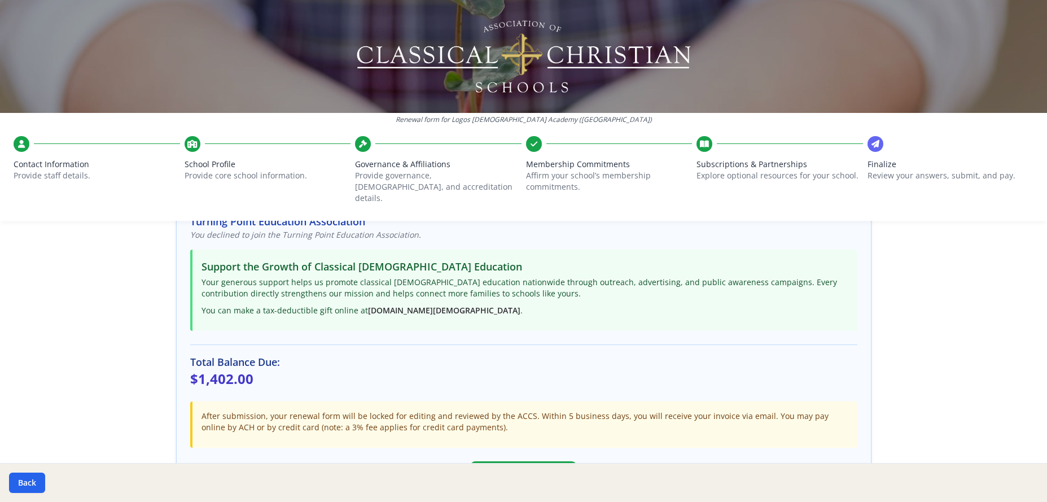
scroll to position [312, 0]
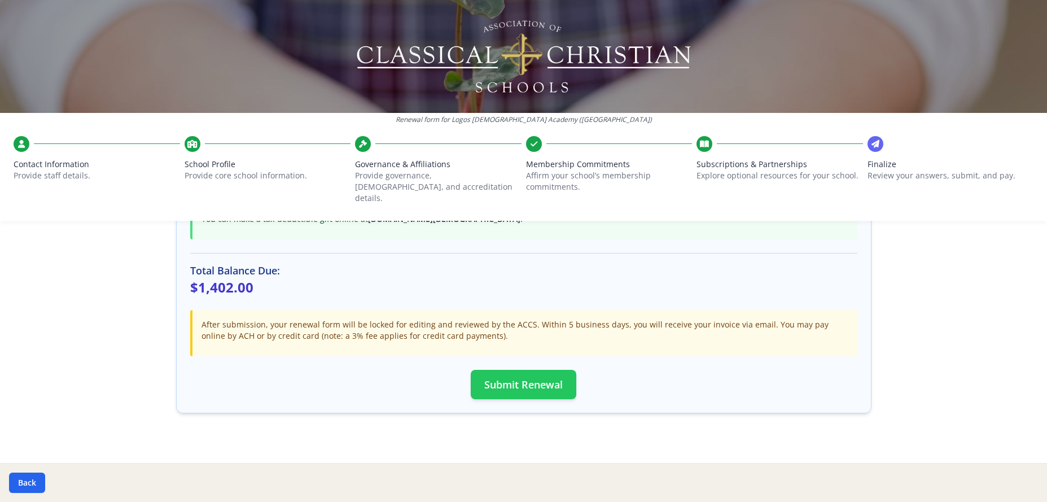
click at [556, 374] on button "Submit Renewal" at bounding box center [524, 384] width 106 height 29
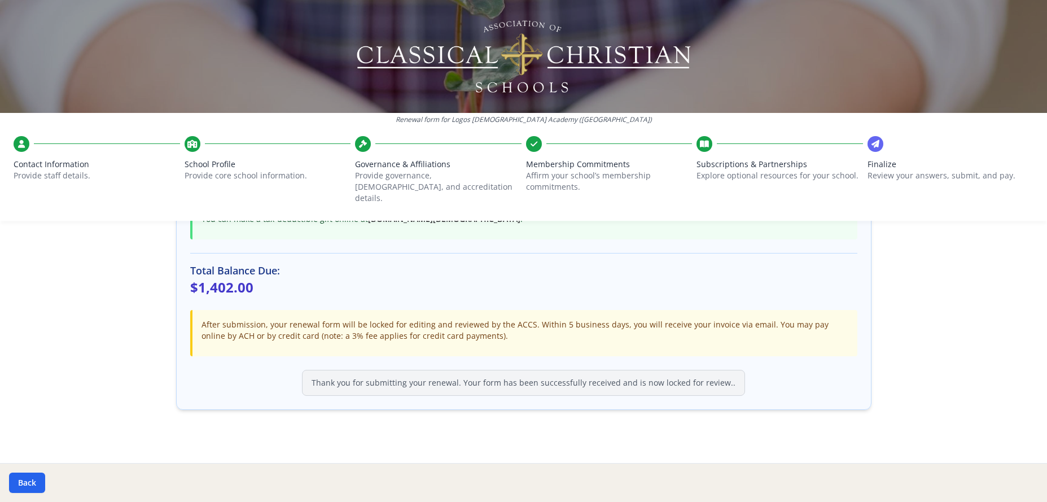
scroll to position [308, 0]
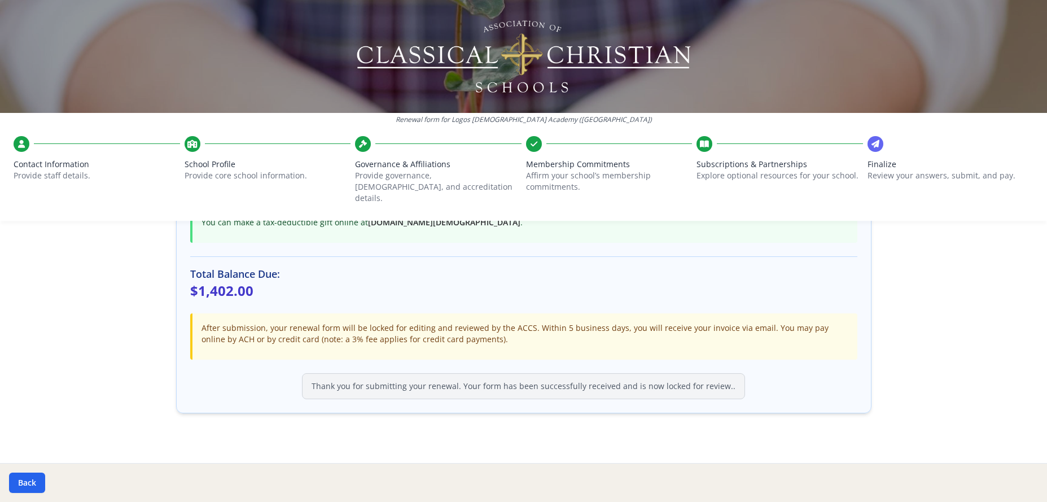
drag, startPoint x: 1037, startPoint y: 352, endPoint x: 1040, endPoint y: 370, distance: 17.8
click at [1040, 370] on div "Renewal form for Logos [DEMOGRAPHIC_DATA] Academy ([GEOGRAPHIC_DATA]) Contact I…" at bounding box center [523, 251] width 1047 height 502
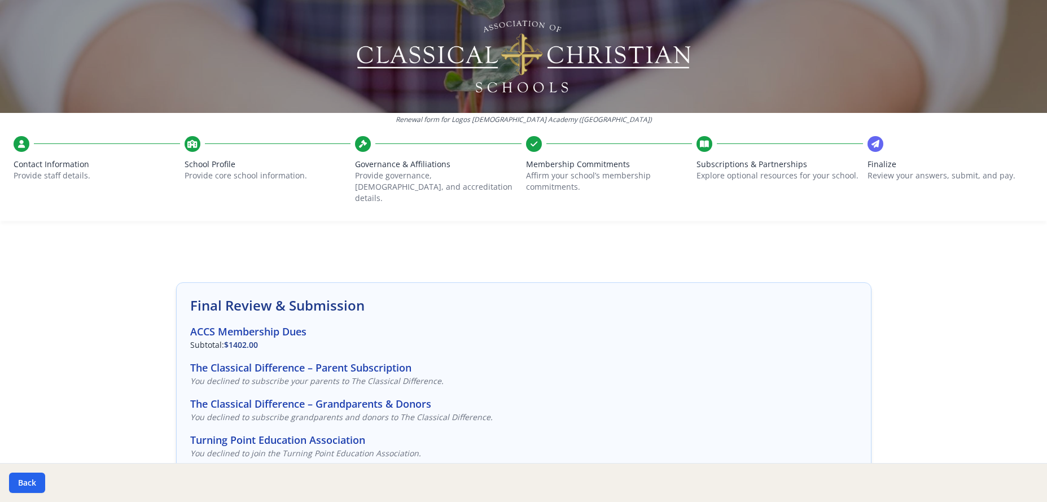
scroll to position [0, 0]
